Goal: Information Seeking & Learning: Learn about a topic

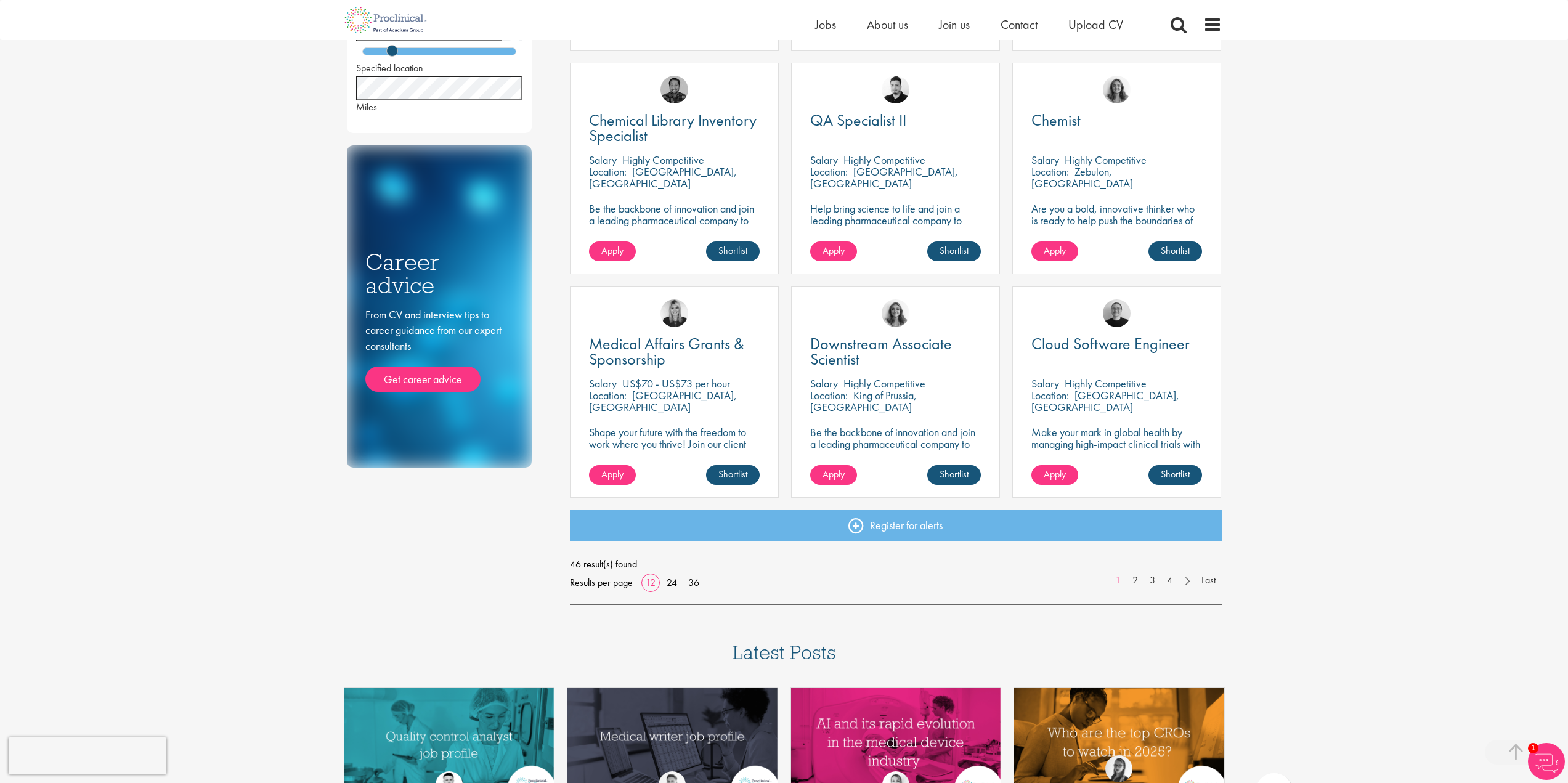
scroll to position [678, 0]
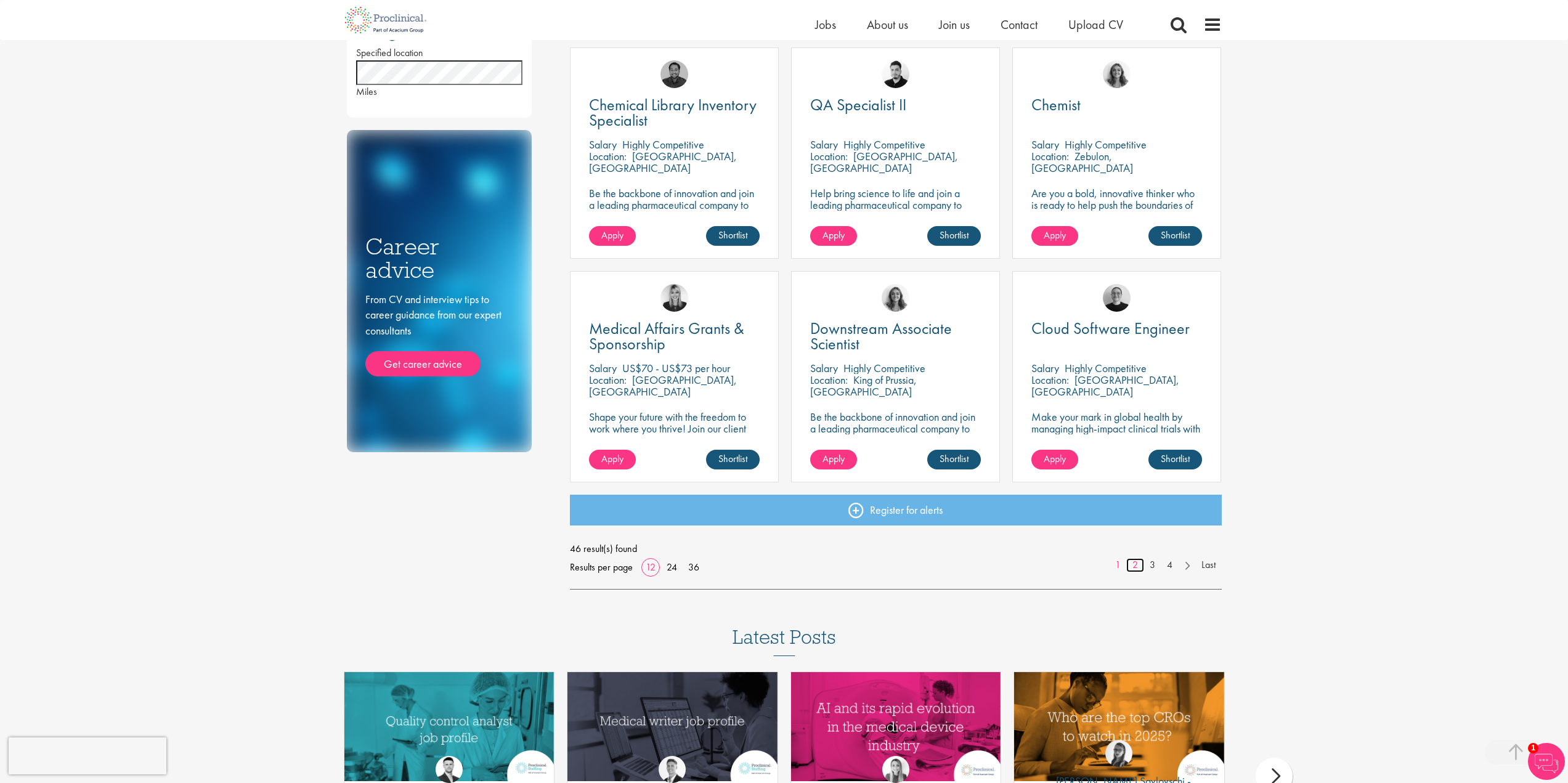
click at [1136, 566] on link "2" at bounding box center [1135, 565] width 18 height 14
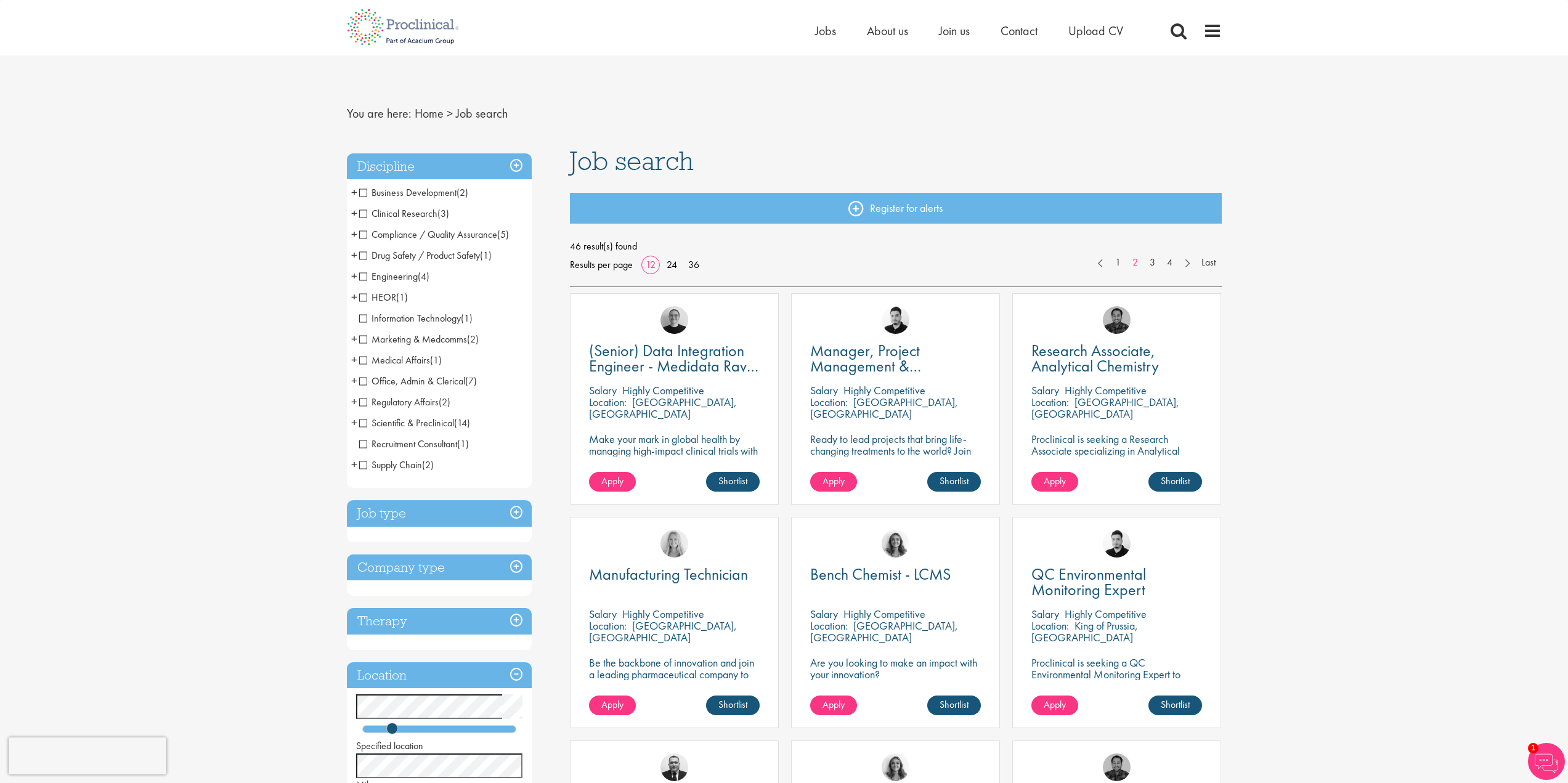
click at [364, 360] on span "Medical Affairs" at bounding box center [394, 360] width 71 height 13
click at [362, 359] on span "Medical Affairs" at bounding box center [394, 360] width 71 height 13
